Goal: Transaction & Acquisition: Purchase product/service

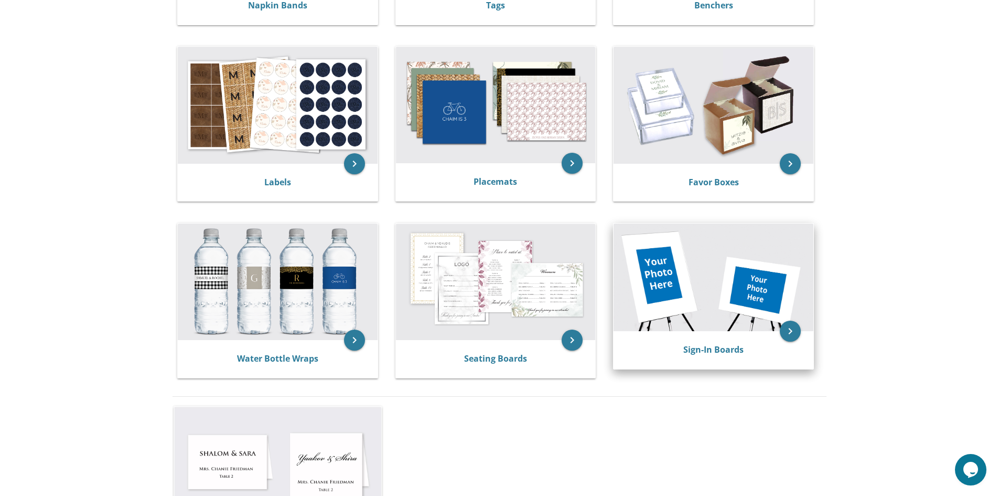
scroll to position [367, 0]
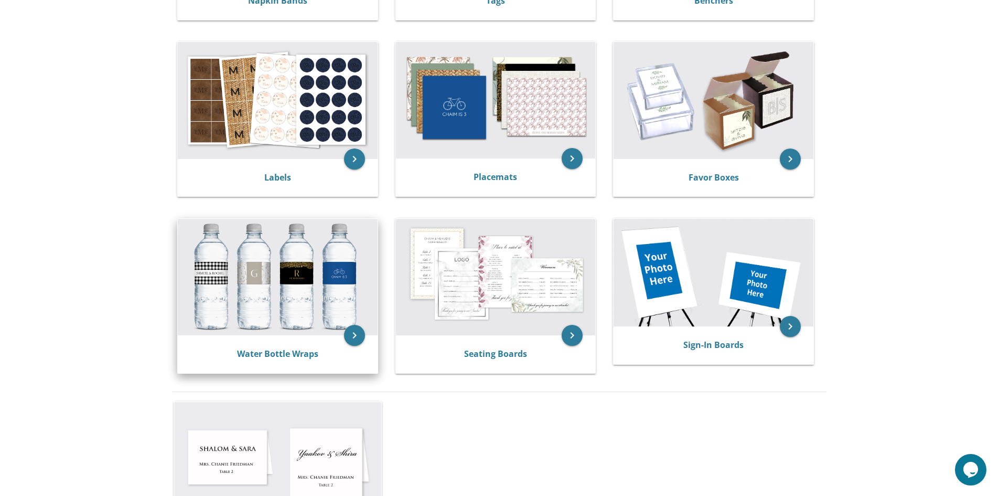
click at [292, 298] on img at bounding box center [278, 277] width 200 height 116
click at [338, 310] on img at bounding box center [278, 277] width 200 height 116
click at [356, 335] on icon "keyboard_arrow_right" at bounding box center [354, 335] width 21 height 21
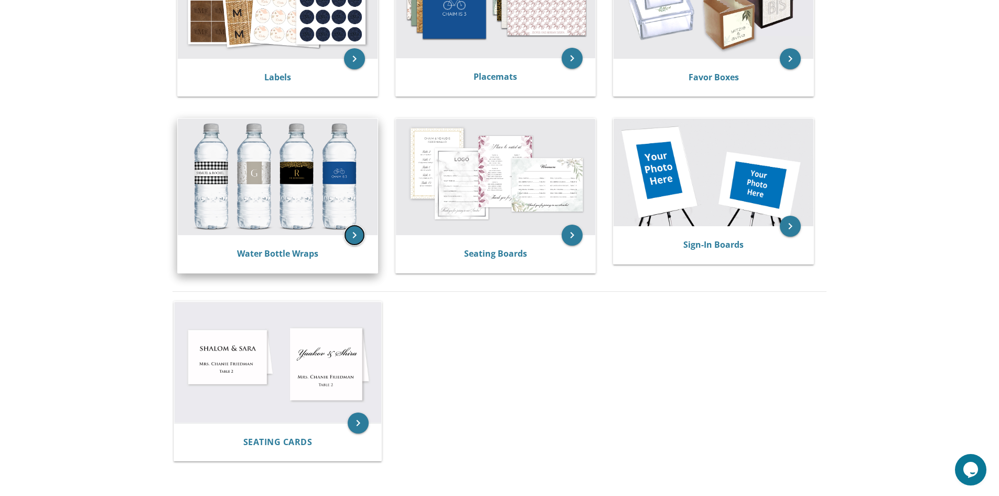
scroll to position [472, 0]
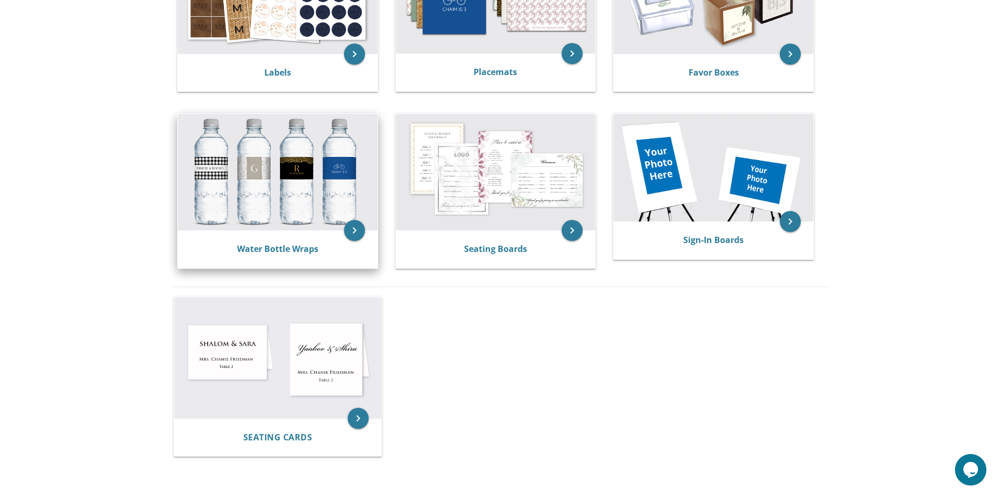
click at [296, 178] on img at bounding box center [278, 172] width 200 height 116
click at [295, 176] on img at bounding box center [278, 172] width 200 height 116
click at [361, 226] on icon "keyboard_arrow_right" at bounding box center [354, 230] width 21 height 21
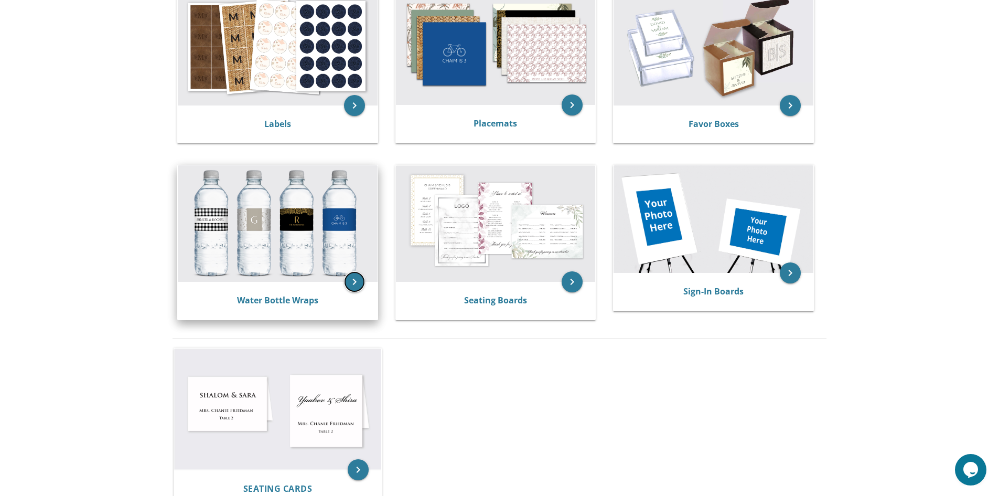
scroll to position [420, 0]
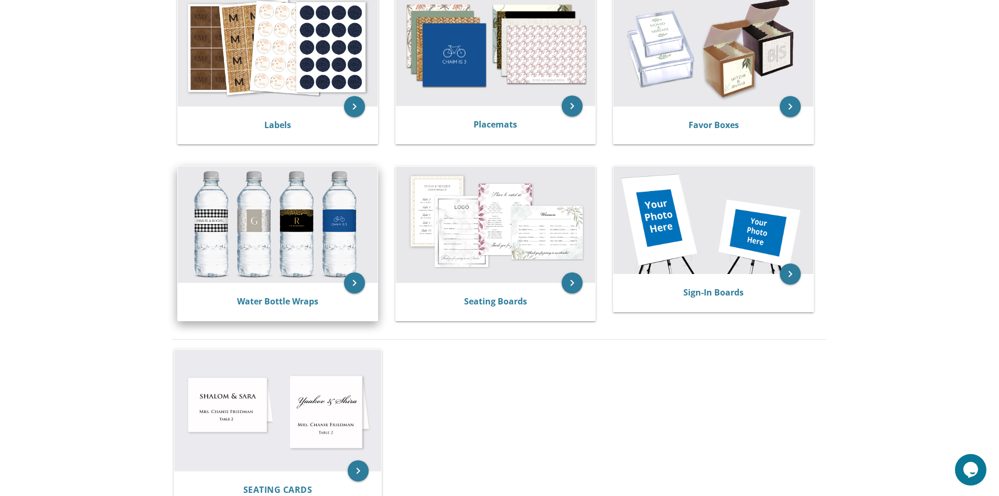
click at [272, 203] on img at bounding box center [278, 224] width 200 height 116
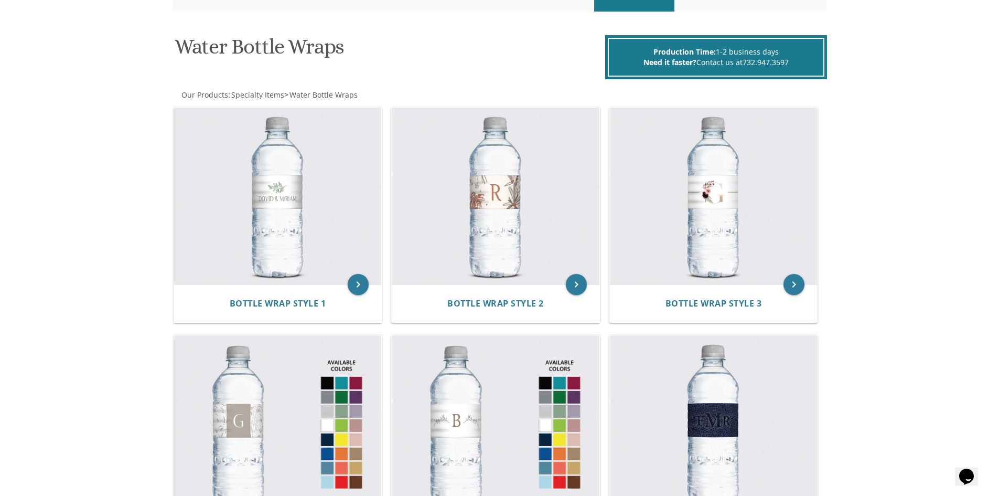
scroll to position [157, 0]
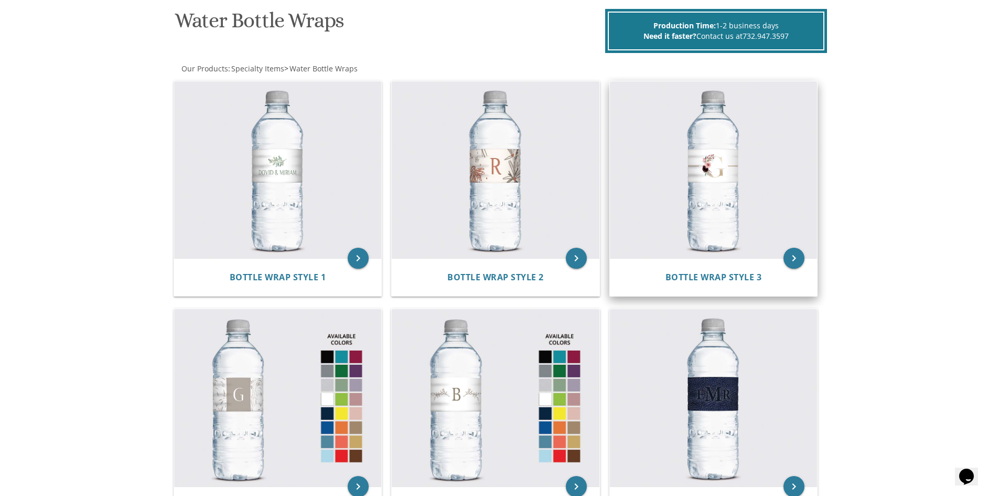
click at [704, 179] on img at bounding box center [714, 169] width 208 height 177
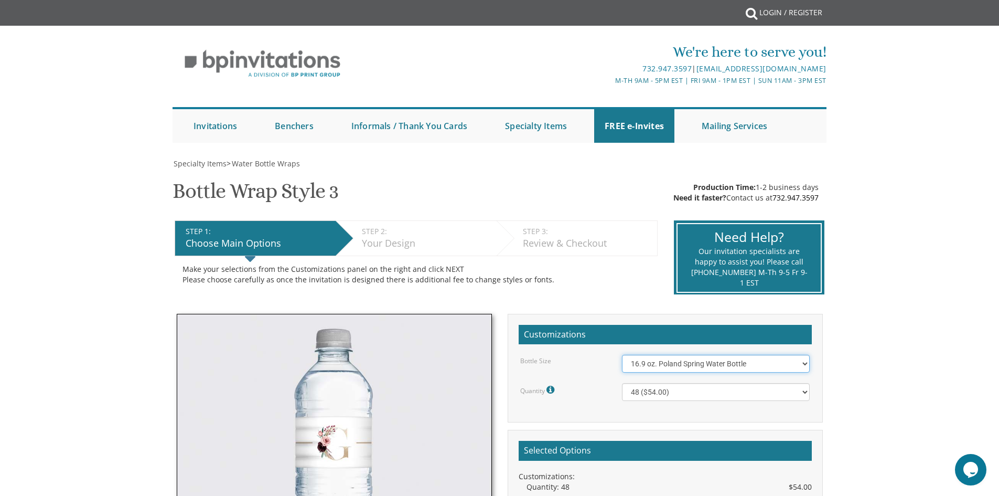
click at [660, 362] on select "16.9 oz. Poland Spring Water Bottle 13.5 oz. [PERSON_NAME] Water Bottle" at bounding box center [716, 364] width 188 height 18
click at [622, 355] on select "16.9 oz. Poland Spring Water Bottle 13.5 oz. [PERSON_NAME] Water Bottle" at bounding box center [716, 364] width 188 height 18
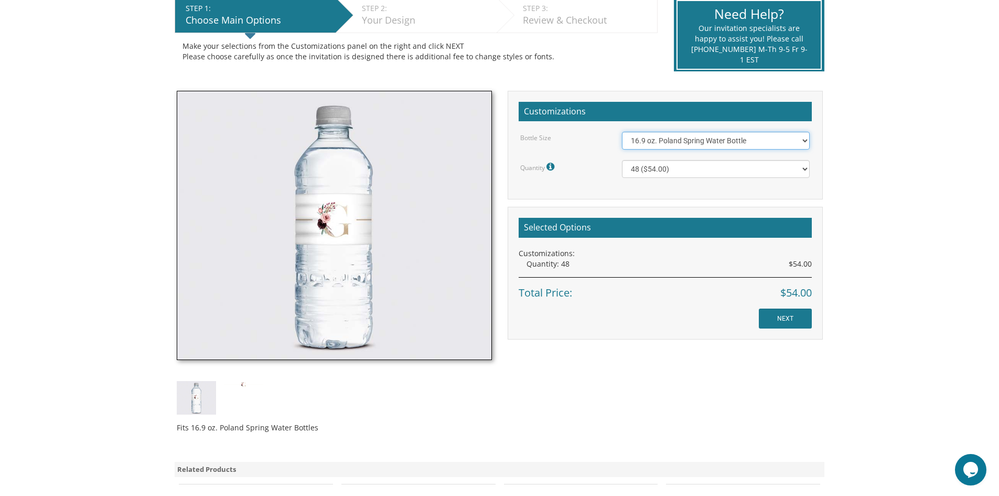
scroll to position [210, 0]
